Goal: Book appointment/travel/reservation

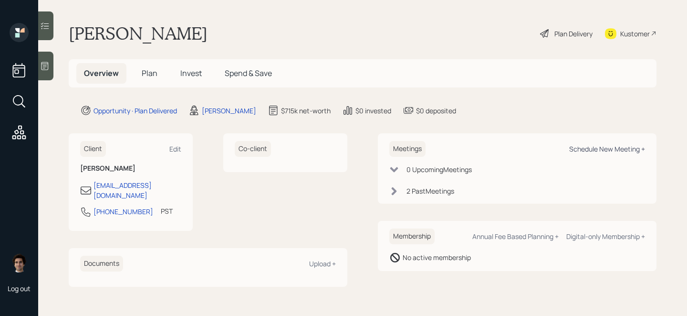
click at [589, 148] on div "Schedule New Meeting +" at bounding box center [608, 148] width 76 height 9
select select "59554aeb-d739-4552-90b9-0d27d70b4bf7"
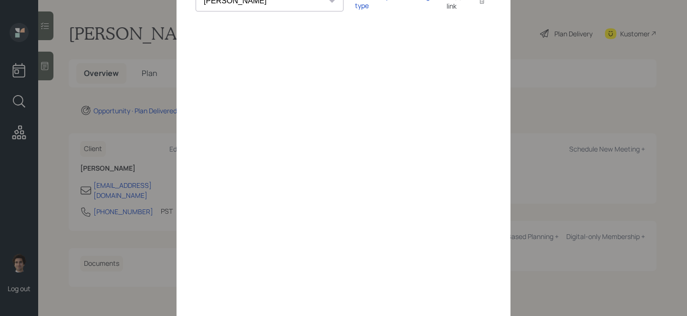
scroll to position [84, 0]
